Goal: Information Seeking & Learning: Learn about a topic

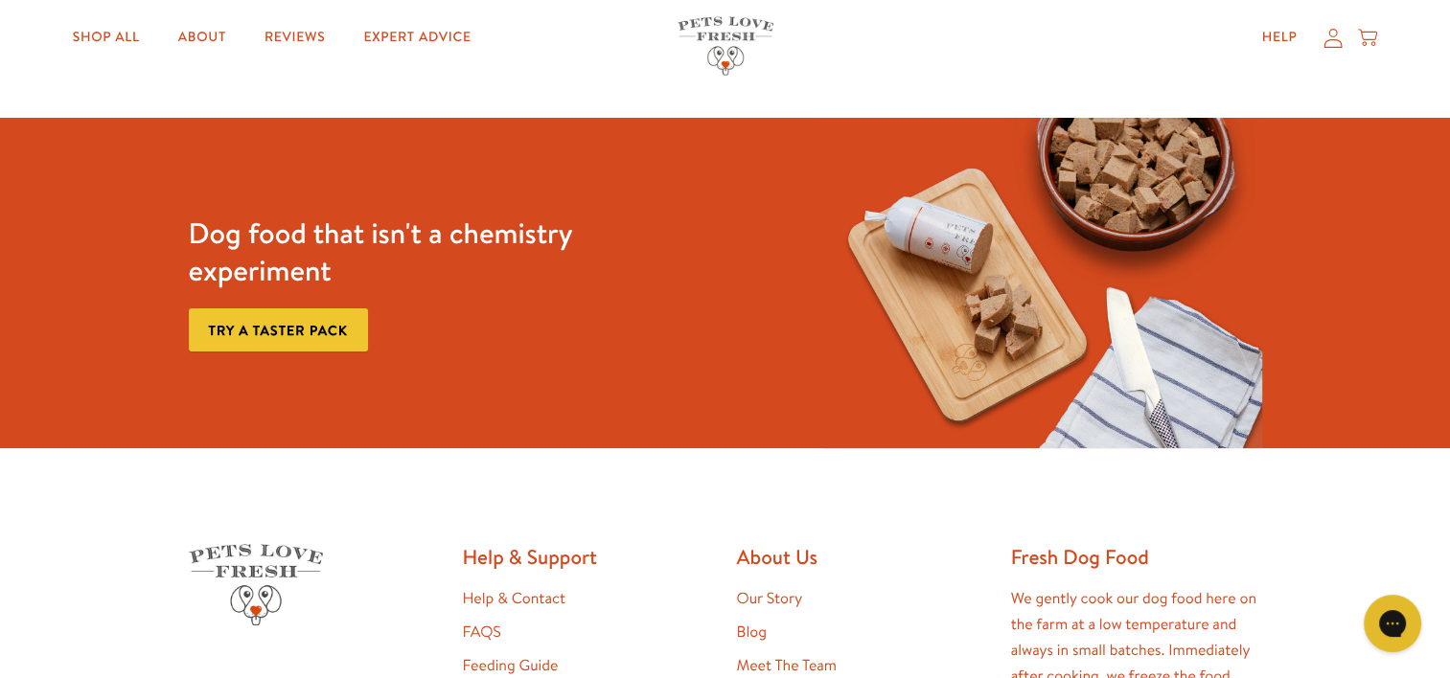
scroll to position [3431, 0]
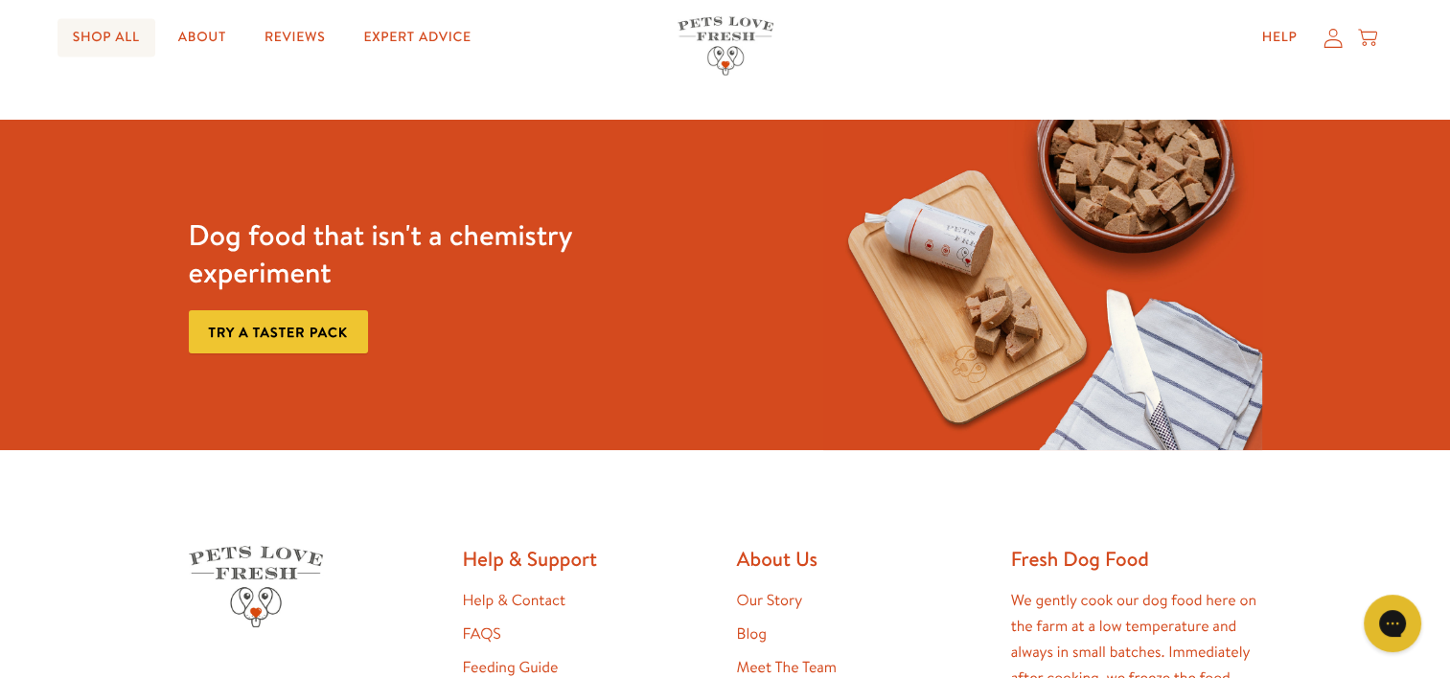
click at [103, 29] on link "Shop All" at bounding box center [106, 38] width 98 height 38
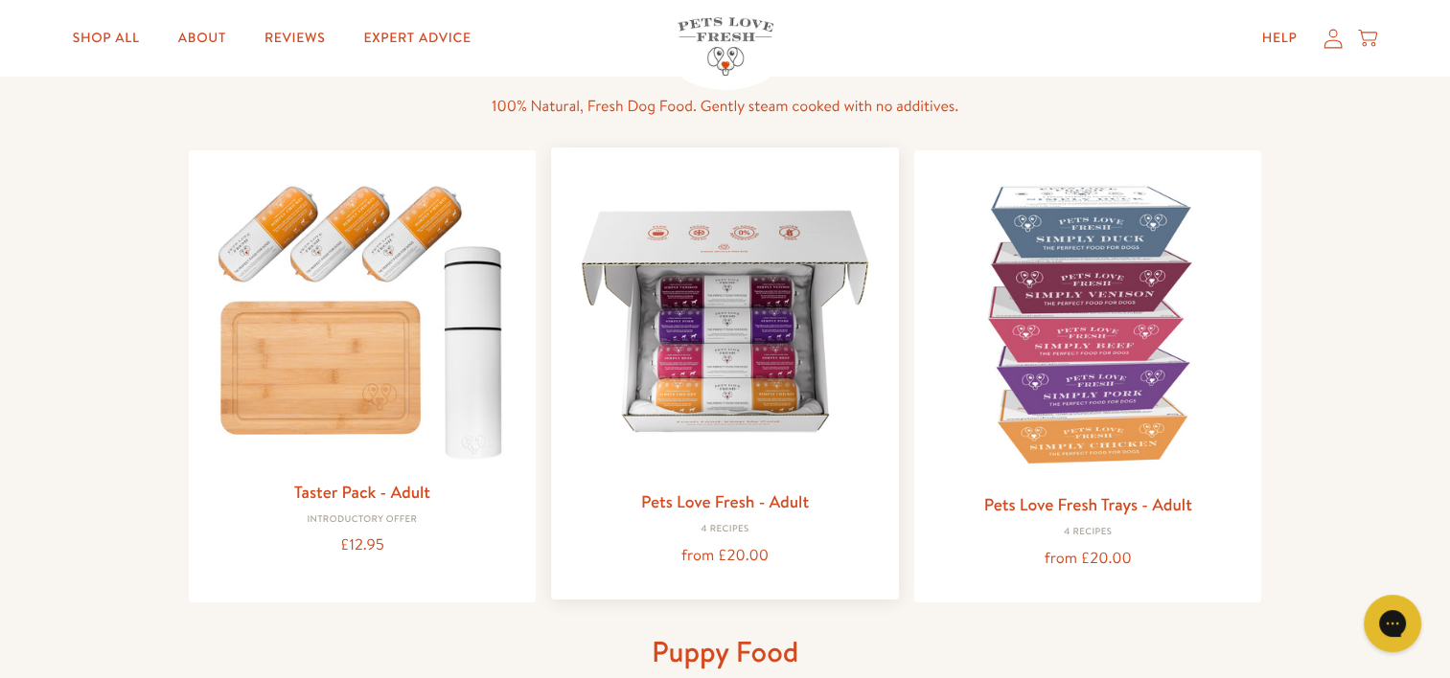
scroll to position [149, 0]
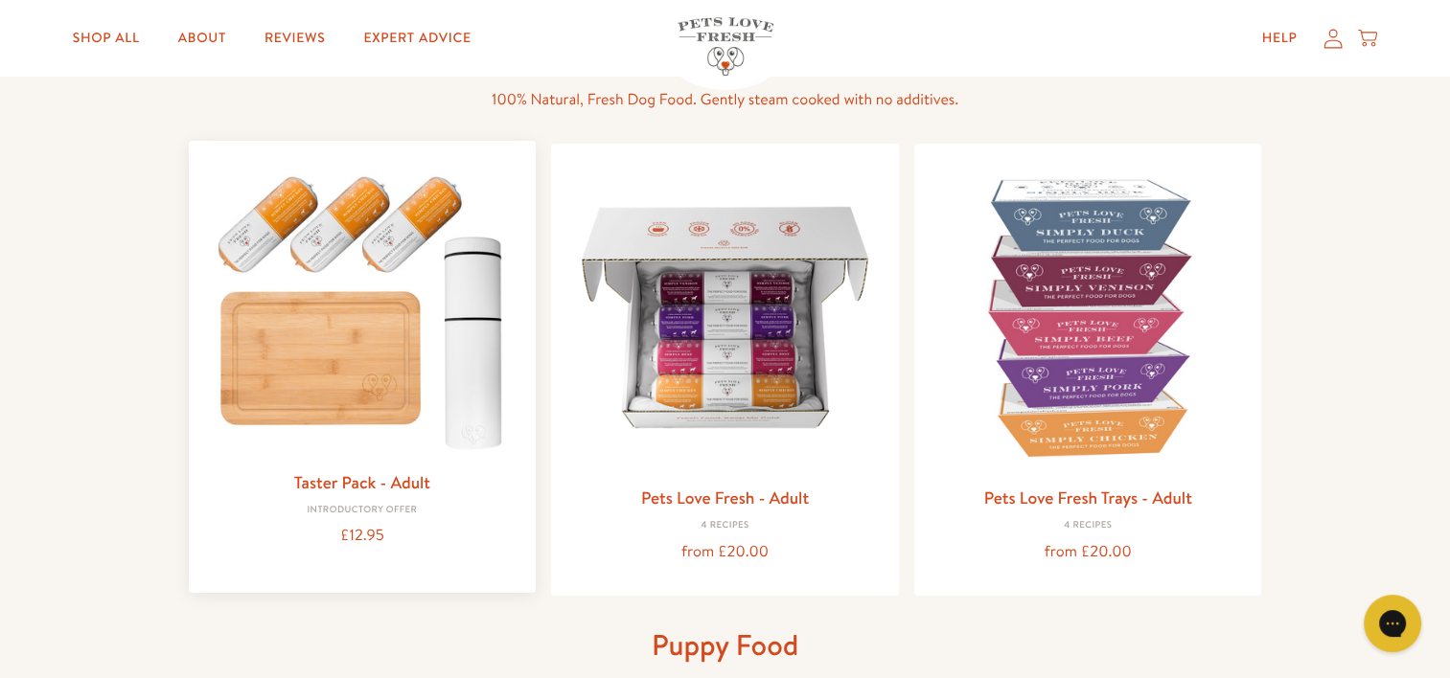
click at [410, 369] on img at bounding box center [362, 308] width 317 height 304
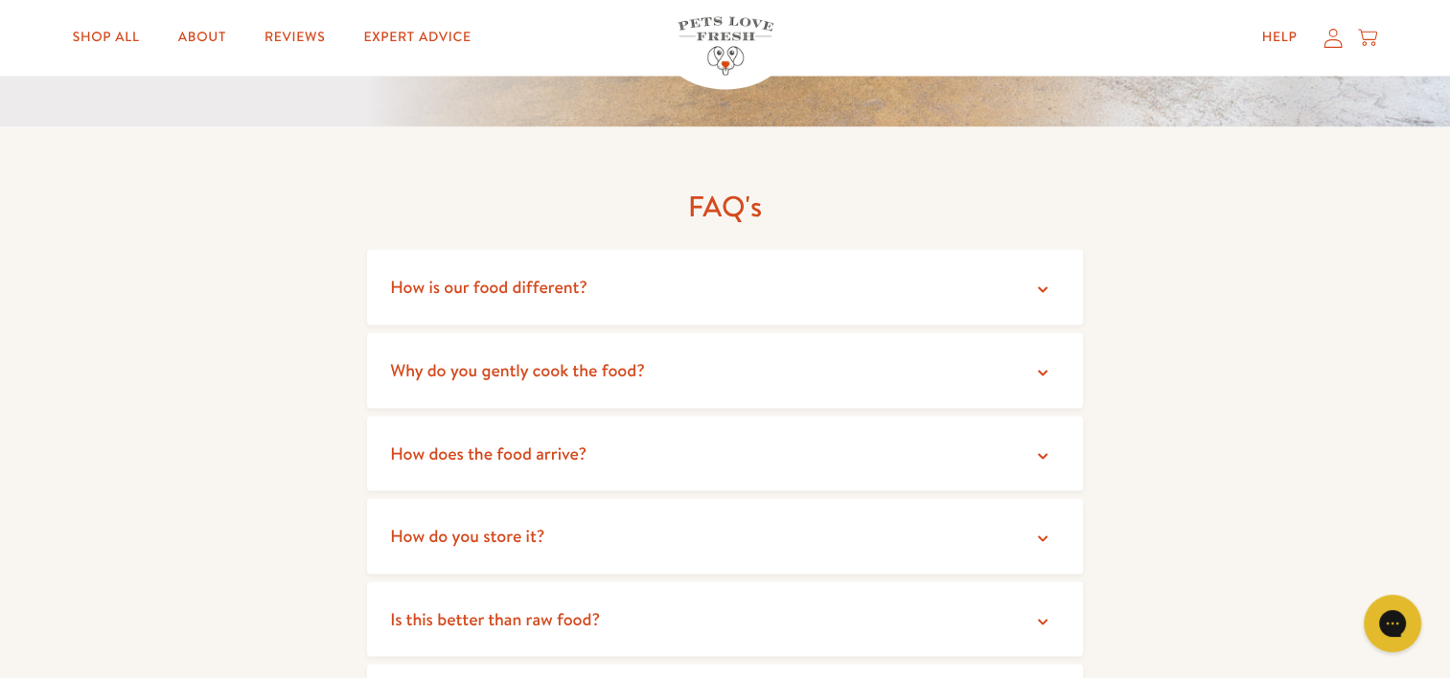
scroll to position [3383, 0]
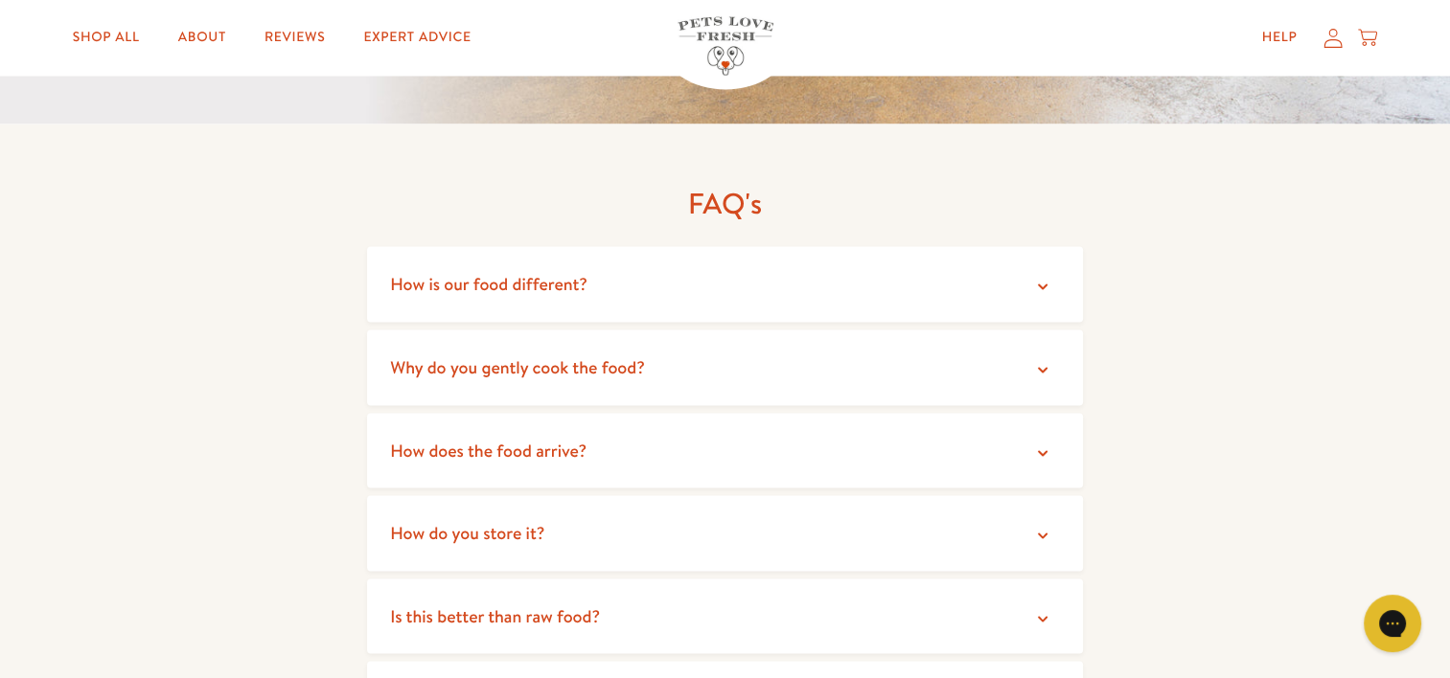
click at [438, 293] on span "How is our food different?" at bounding box center [488, 283] width 197 height 24
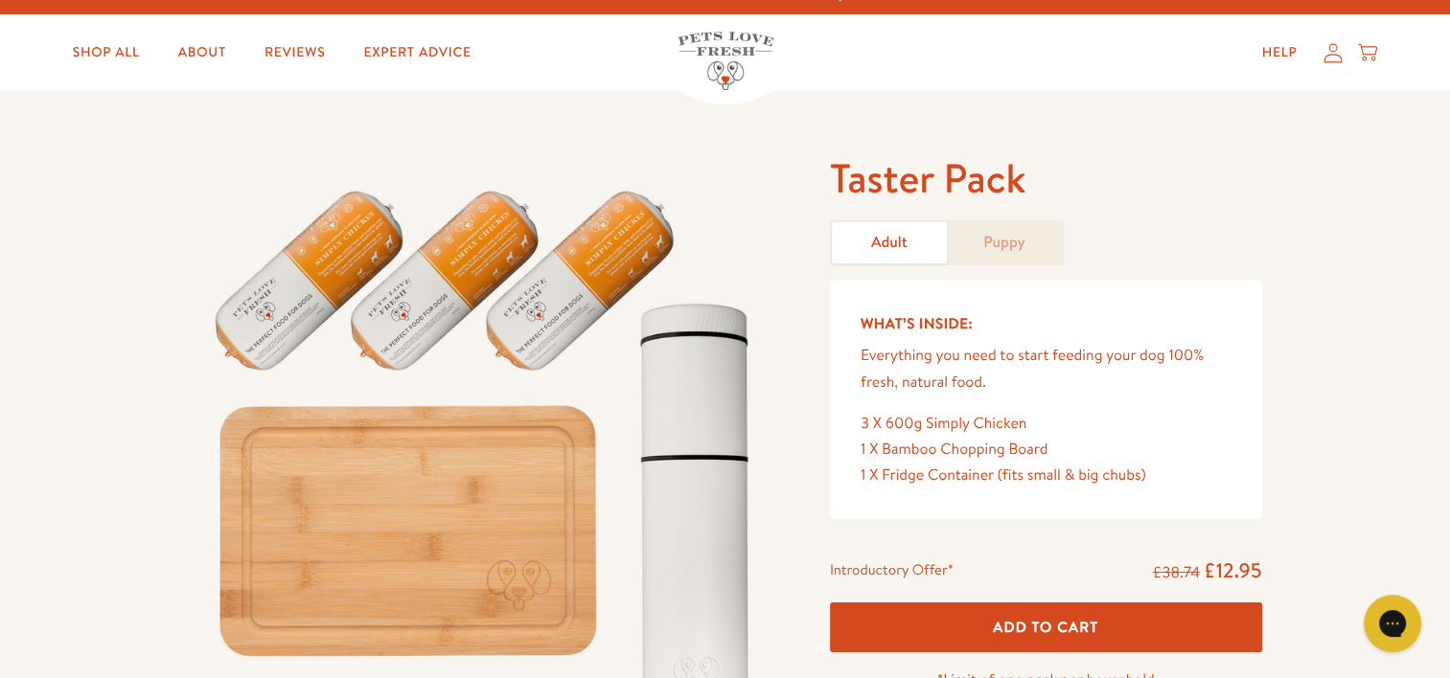
scroll to position [0, 0]
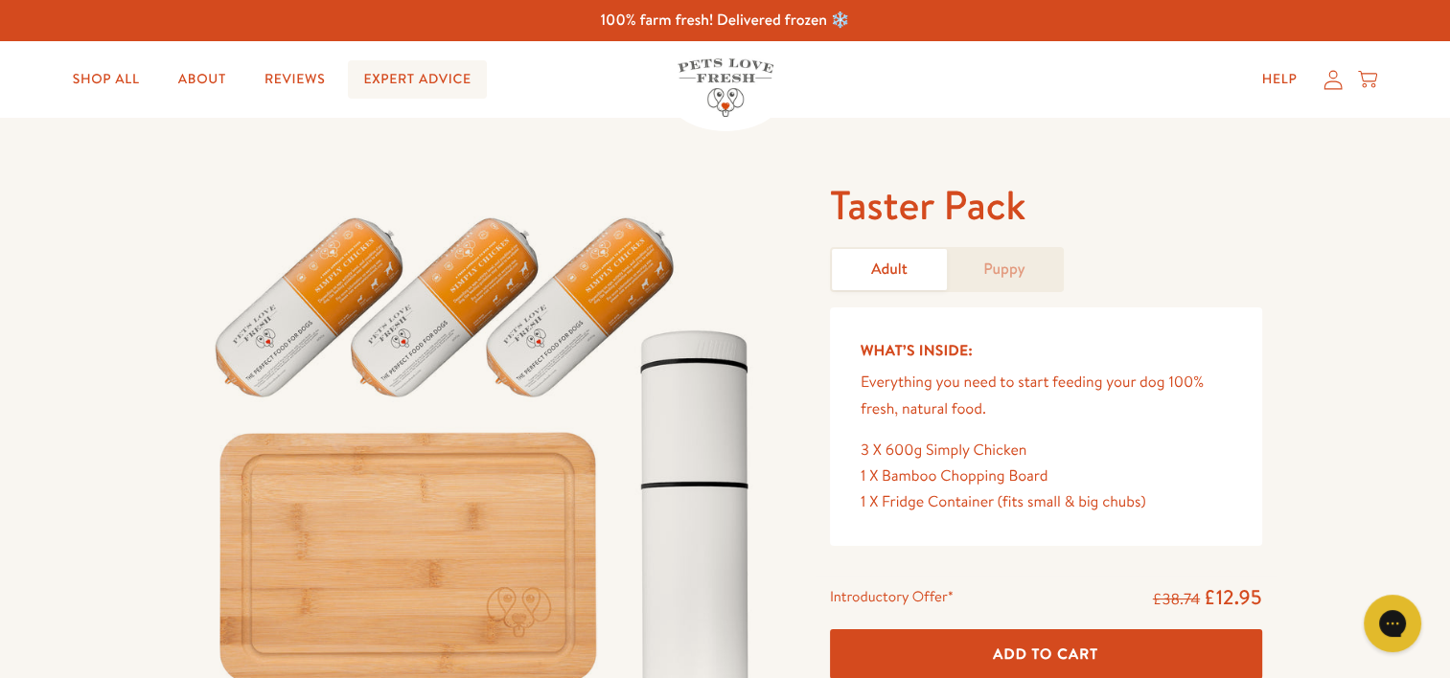
click at [391, 65] on link "Expert Advice" at bounding box center [417, 79] width 138 height 38
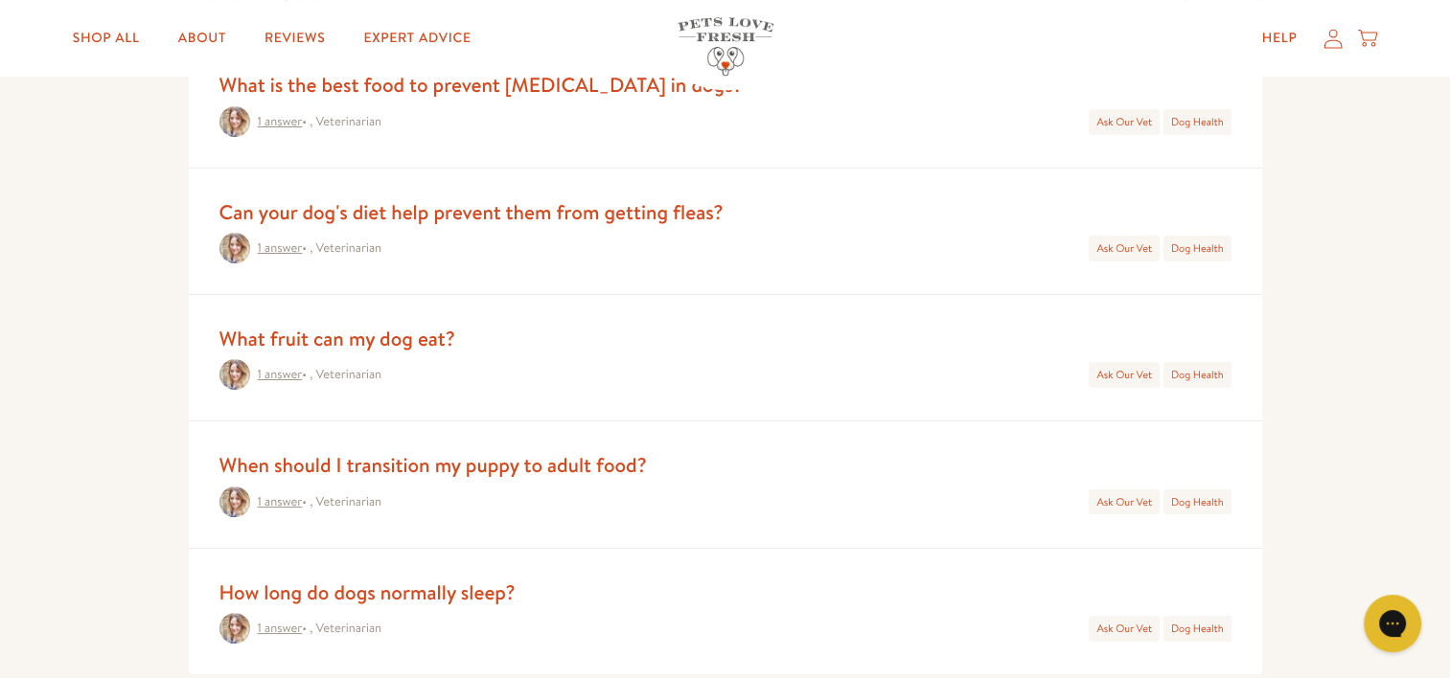
scroll to position [943, 0]
